Goal: Task Accomplishment & Management: Use online tool/utility

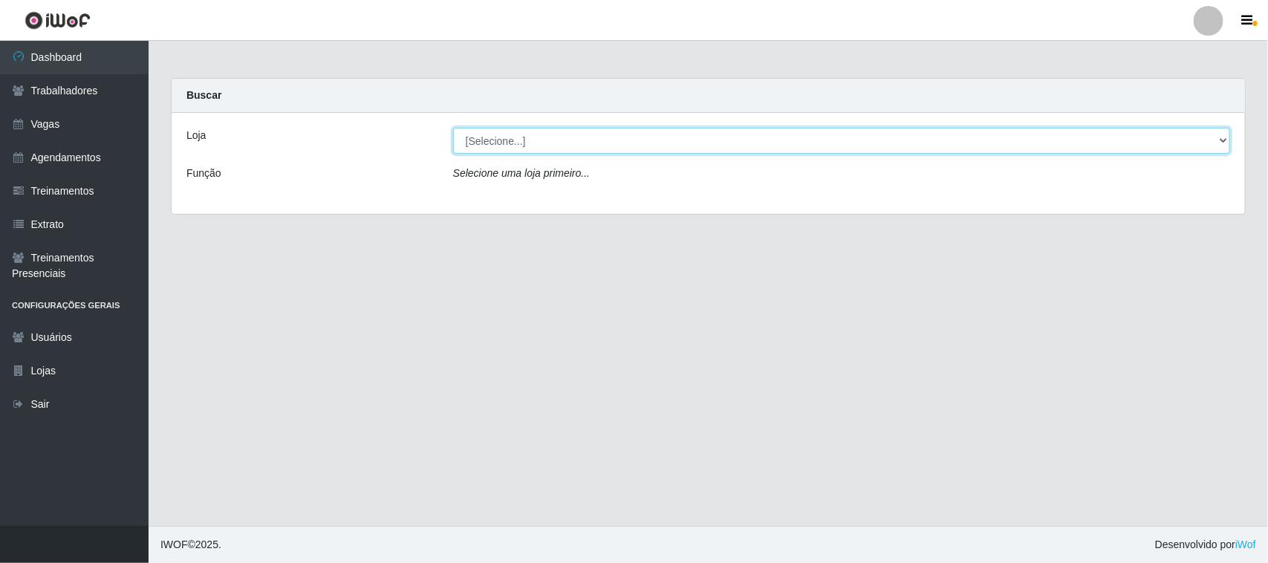
click at [1222, 134] on select "[Selecione...] [GEOGRAPHIC_DATA]" at bounding box center [841, 141] width 777 height 26
select select "65"
click at [453, 128] on select "[Selecione...] [GEOGRAPHIC_DATA]" at bounding box center [841, 141] width 777 height 26
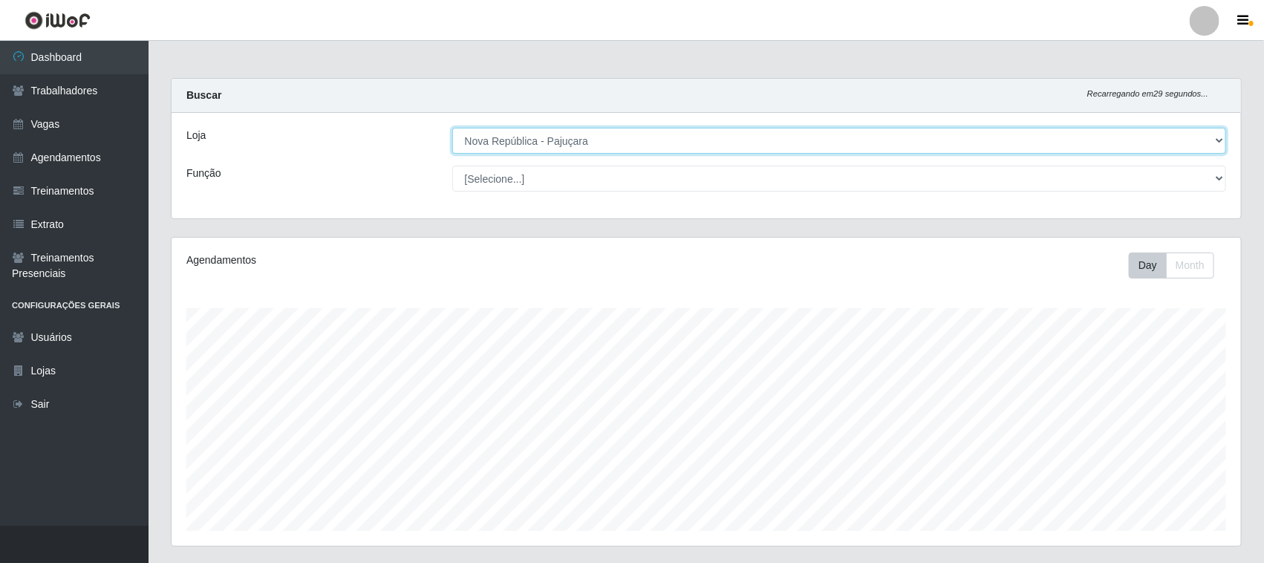
scroll to position [309, 1070]
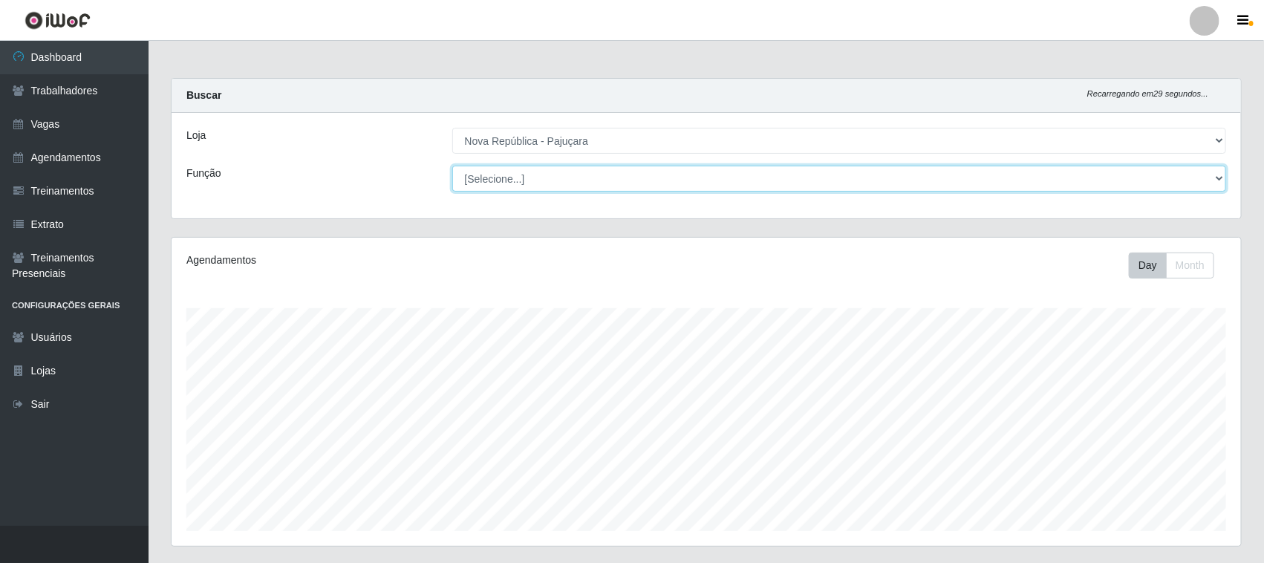
click at [1217, 177] on select "[Selecione...] Balconista Operador de Caixa Repositor" at bounding box center [839, 179] width 775 height 26
select select "22"
click at [452, 166] on select "[Selecione...] Balconista Operador de Caixa Repositor" at bounding box center [839, 179] width 775 height 26
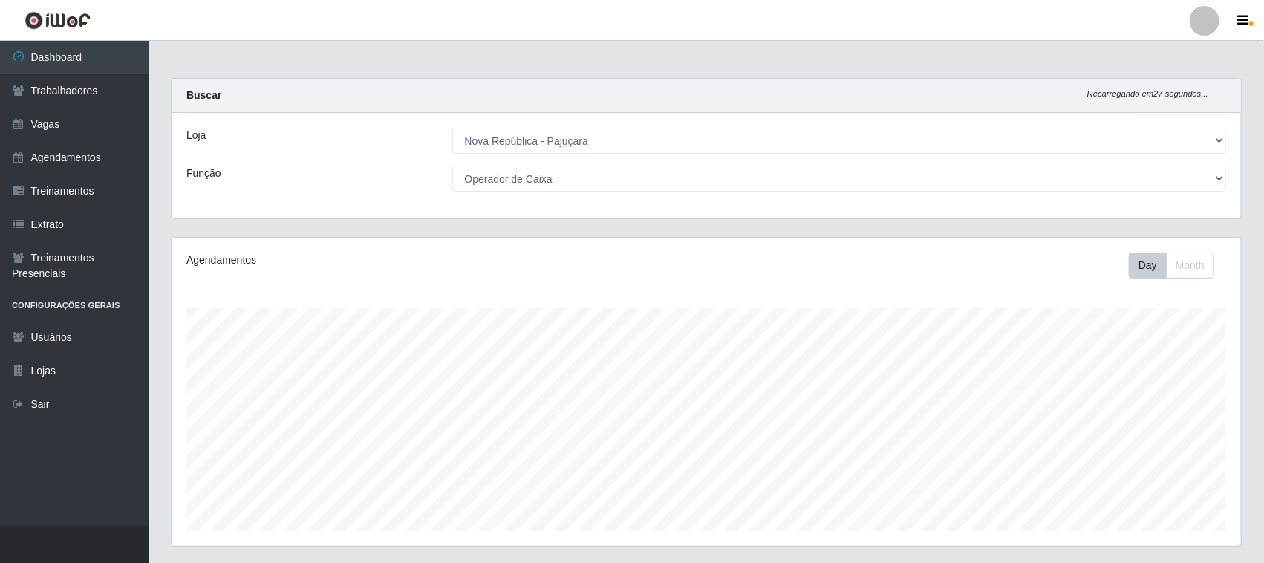
click at [1163, 247] on div "Agendamentos Day Month" at bounding box center [707, 392] width 1070 height 308
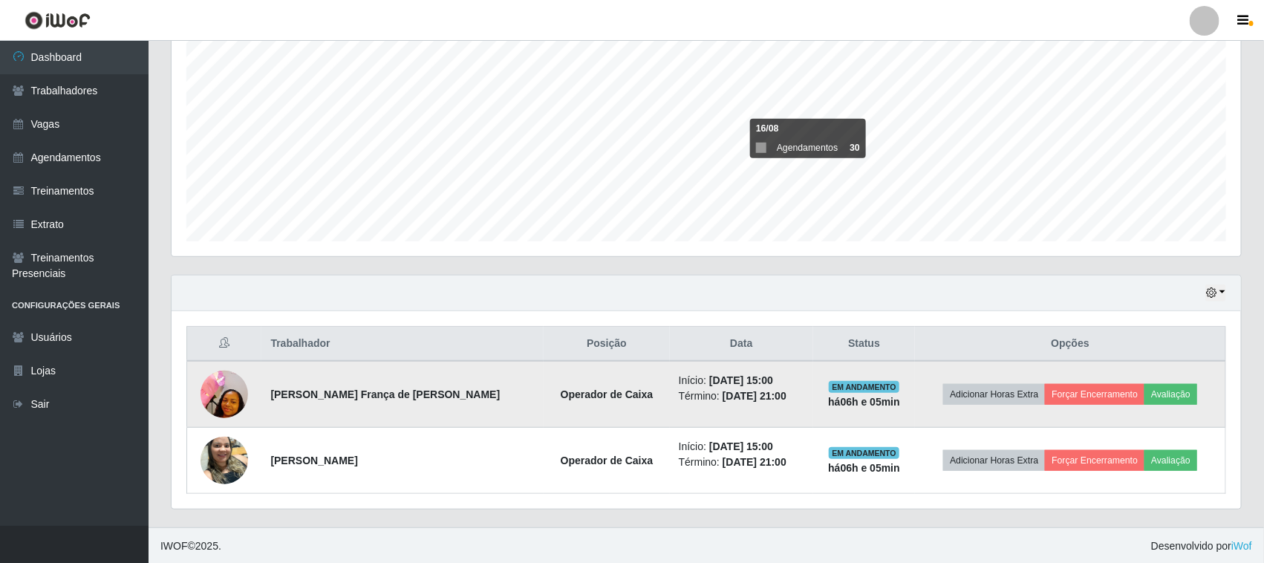
scroll to position [292, 0]
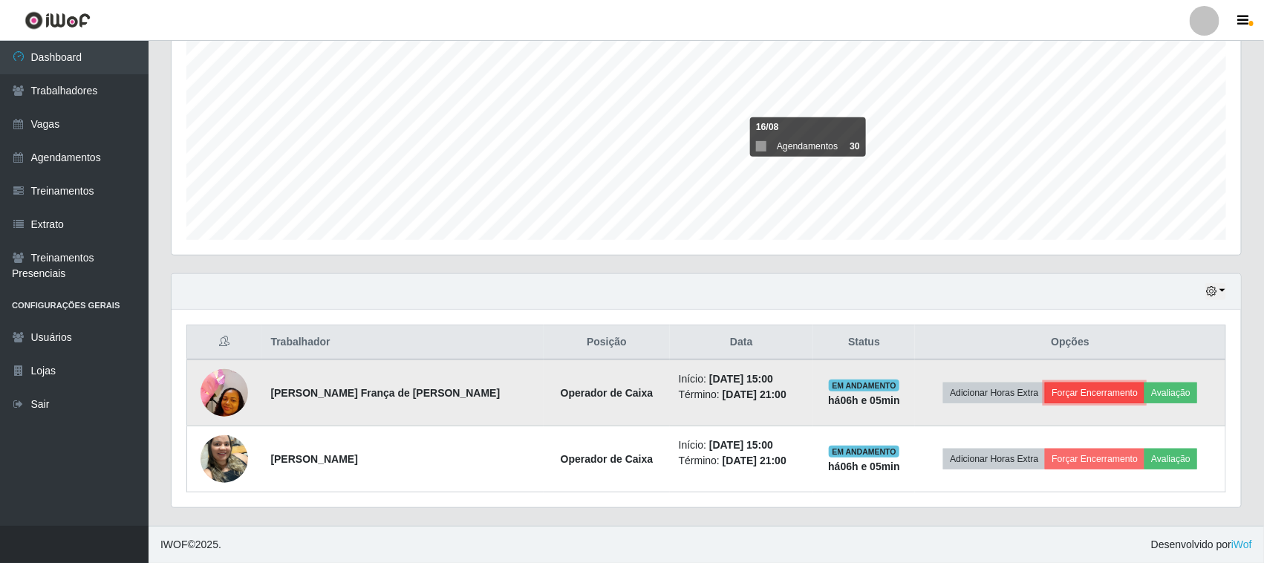
click at [1061, 389] on button "Forçar Encerramento" at bounding box center [1095, 393] width 100 height 21
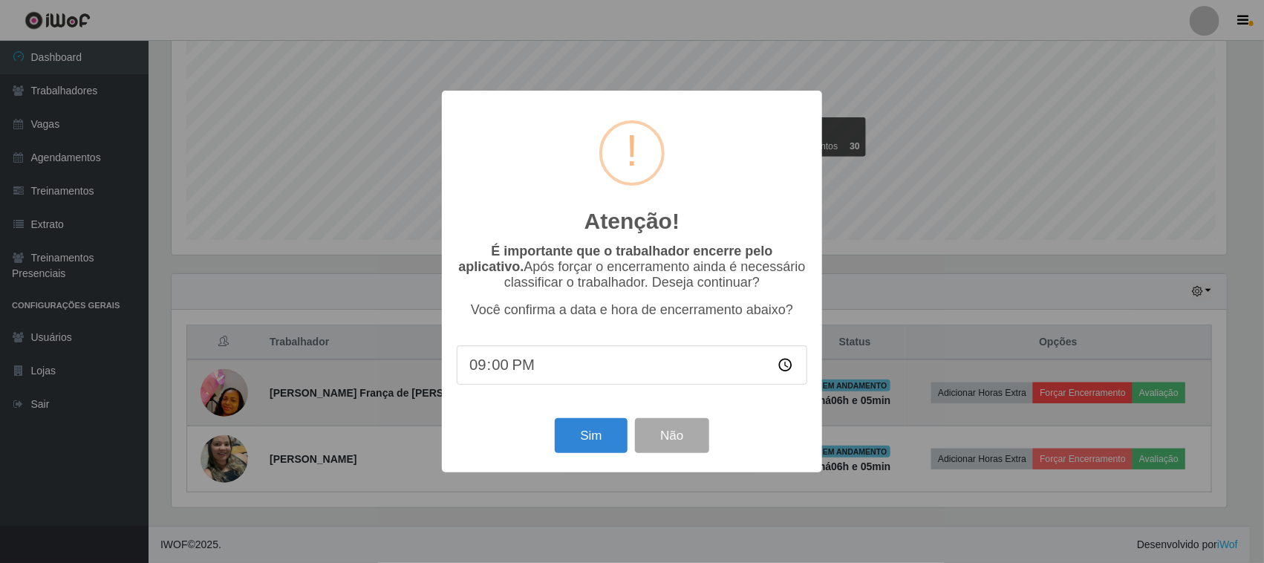
scroll to position [309, 1059]
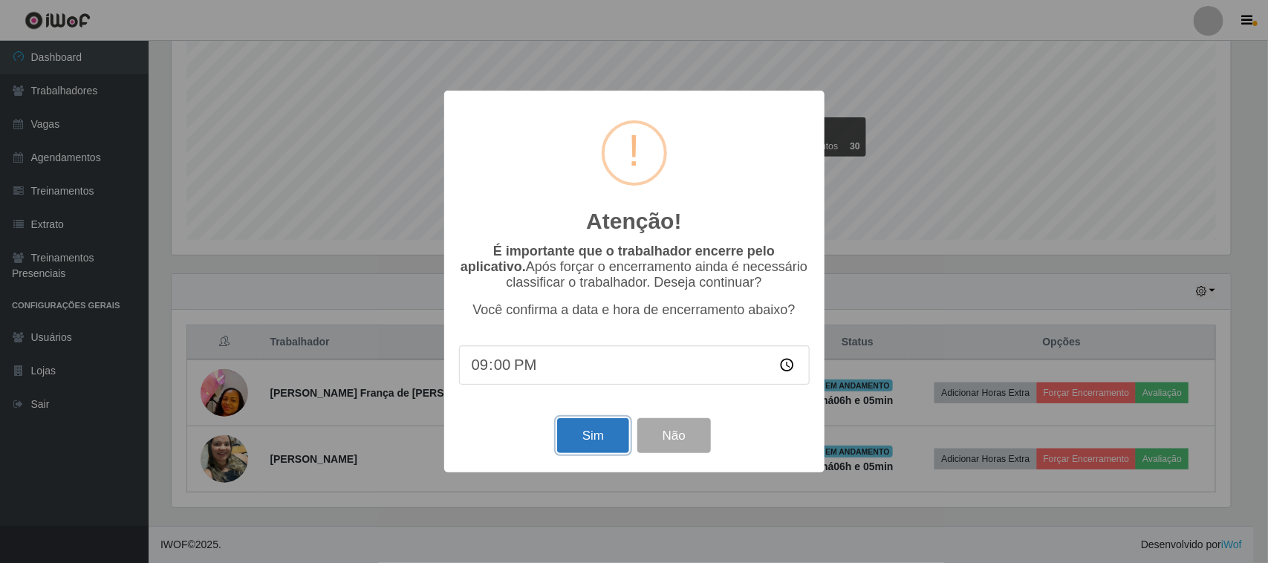
click at [597, 446] on button "Sim" at bounding box center [593, 435] width 72 height 35
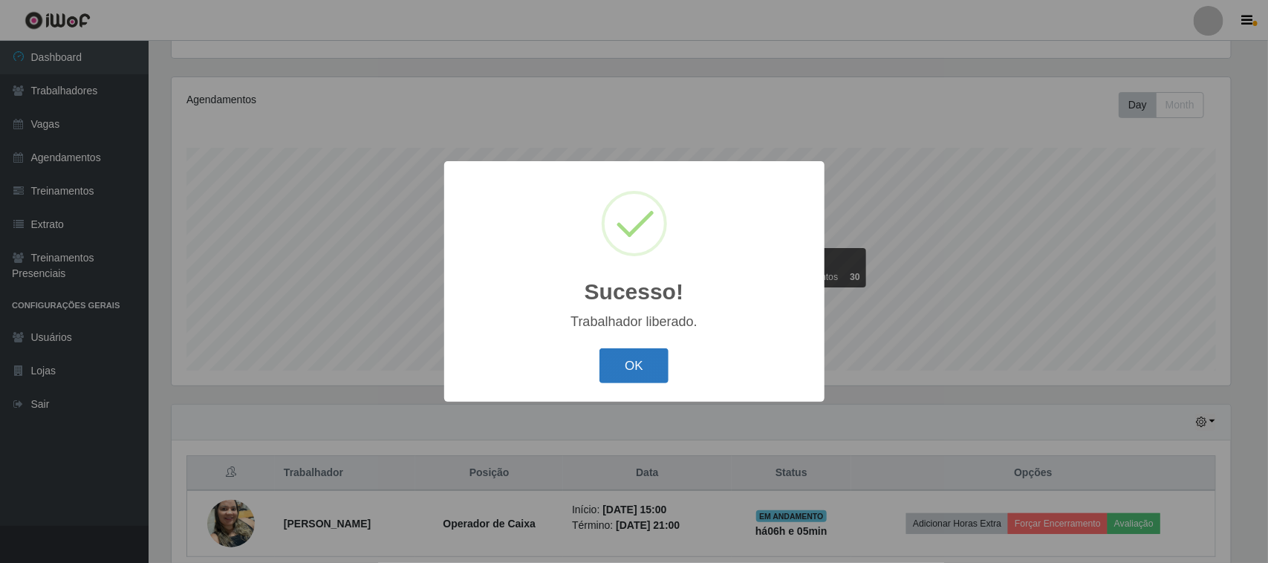
click at [626, 370] on button "OK" at bounding box center [633, 365] width 69 height 35
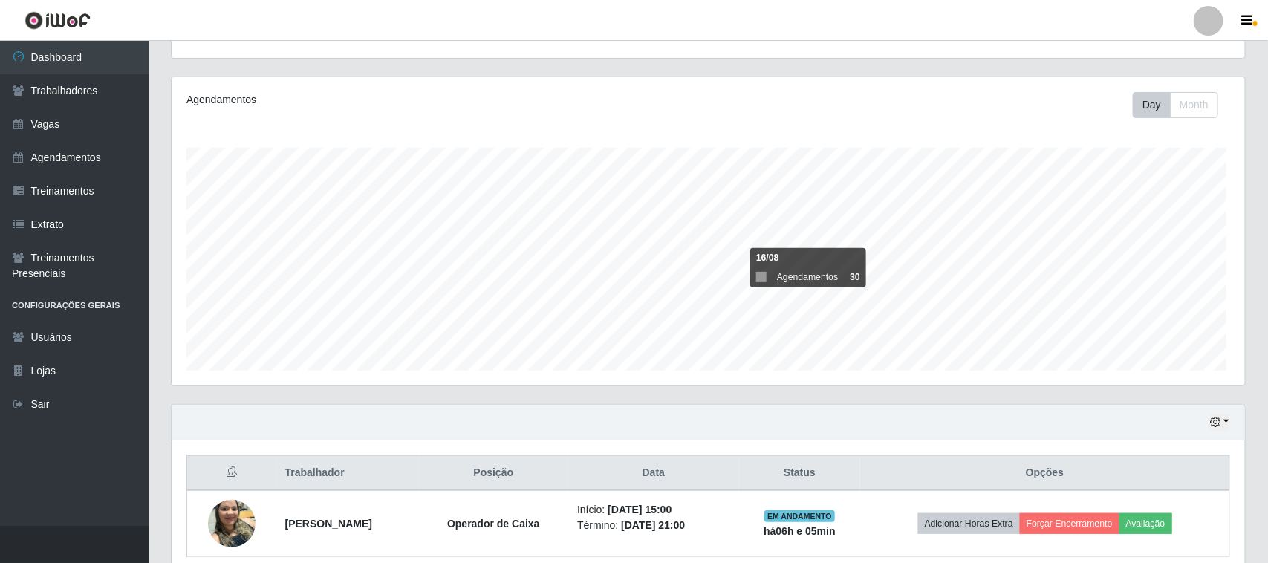
scroll to position [309, 1070]
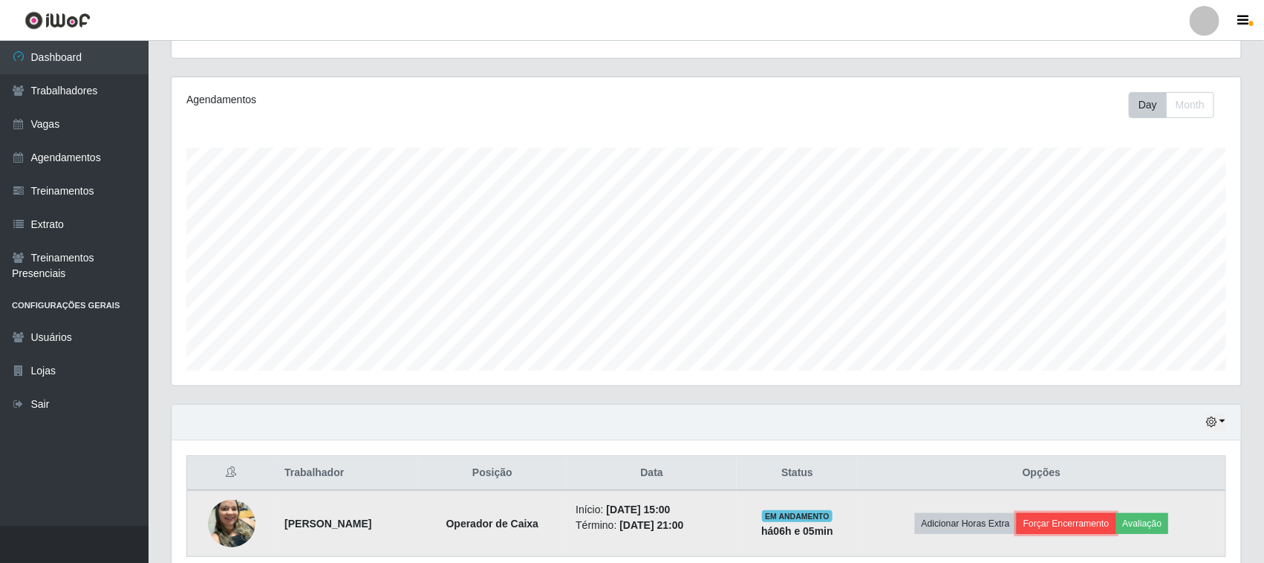
click at [1088, 521] on button "Forçar Encerramento" at bounding box center [1067, 523] width 100 height 21
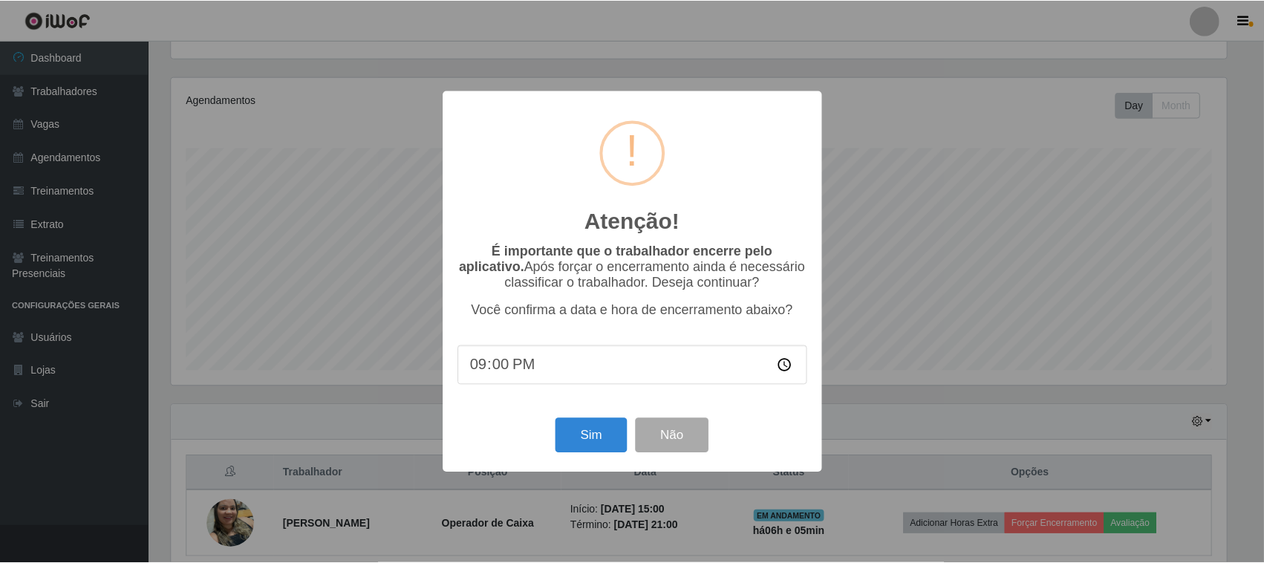
scroll to position [309, 1059]
click at [578, 432] on button "Sim" at bounding box center [593, 435] width 72 height 35
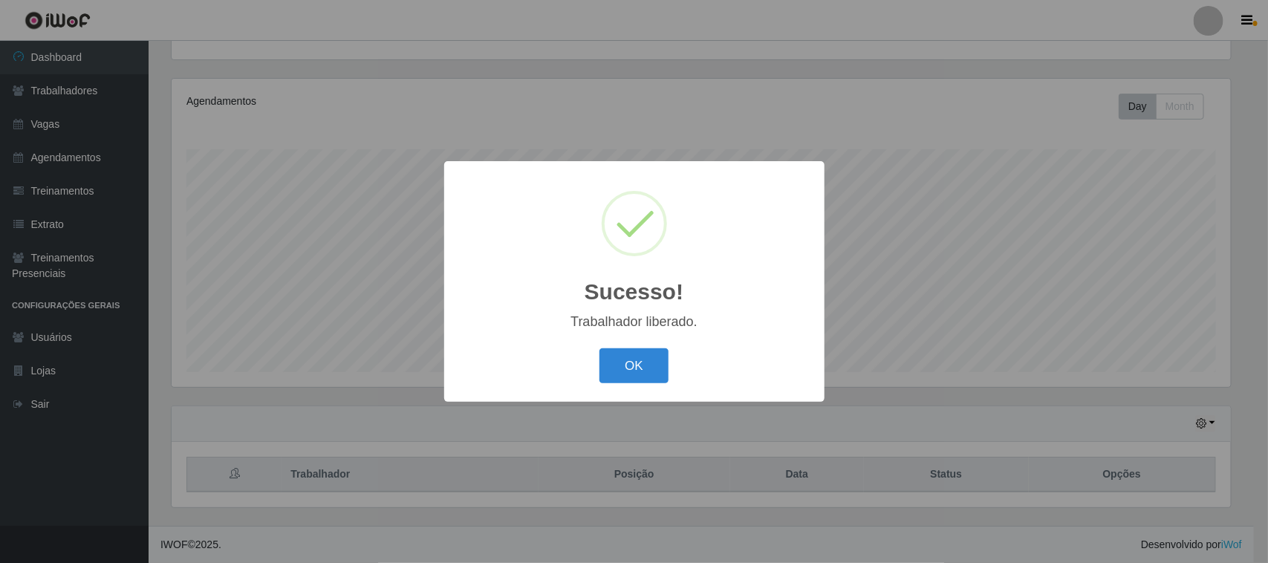
click at [619, 385] on div "OK Cancel" at bounding box center [634, 366] width 351 height 42
click at [619, 369] on button "OK" at bounding box center [633, 365] width 69 height 35
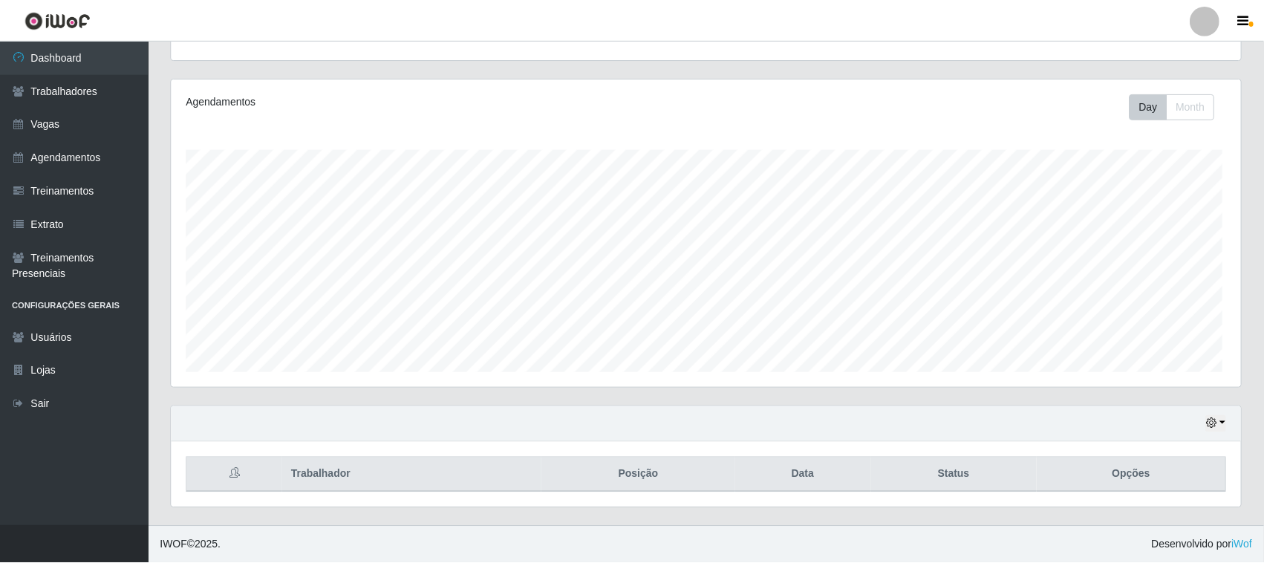
scroll to position [309, 1070]
